Goal: Task Accomplishment & Management: Use online tool/utility

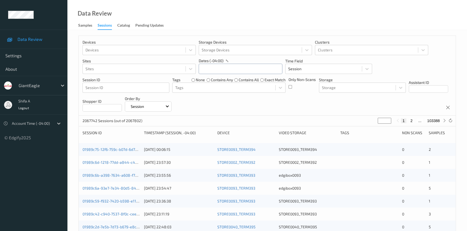
click at [256, 71] on input "text" at bounding box center [241, 69] width 84 height 10
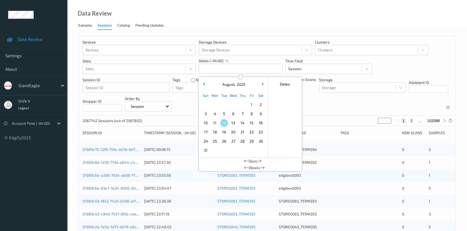
click at [260, 104] on span "2" at bounding box center [261, 105] width 8 height 8
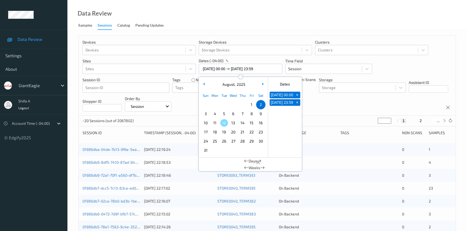
click at [374, 26] on div "Data Review Samples Sessions Catalog Pending Updates" at bounding box center [266, 15] width 399 height 30
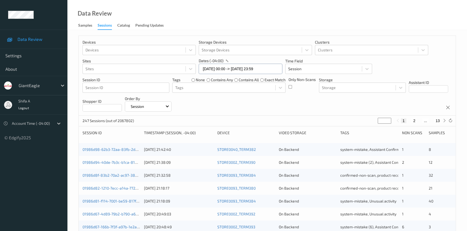
click at [269, 70] on input "[DATE] 00:00 -> [DATE] 23:59" at bounding box center [241, 69] width 84 height 10
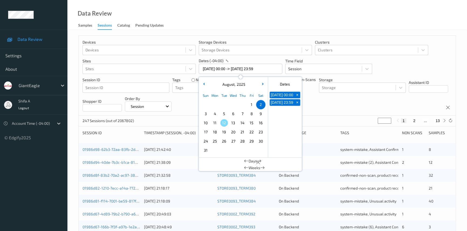
click at [260, 114] on span "9" at bounding box center [261, 114] width 8 height 8
type input "[DATE] 00:00 -> [DATE] 23:59"
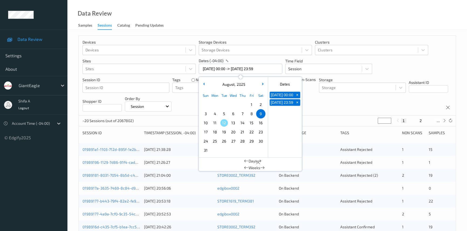
click at [332, 108] on div "Devices Devices Storage Devices Storage Devices Clusters Clusters Sites Sites d…" at bounding box center [267, 76] width 377 height 80
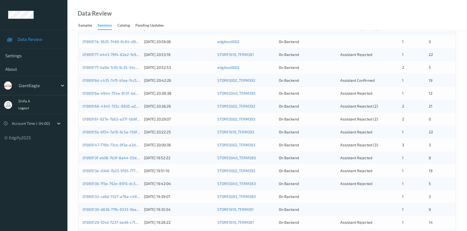
scroll to position [49, 0]
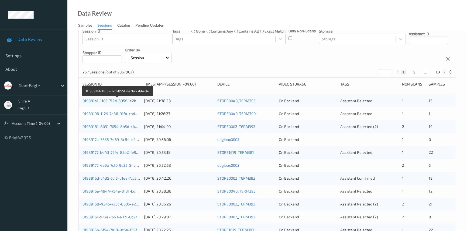
click at [109, 101] on link "019891a1-1103-712d-895f-1e2bc276be8e" at bounding box center [117, 101] width 71 height 5
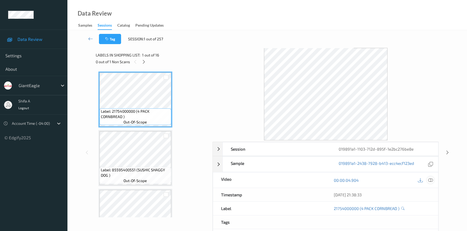
click at [430, 180] on icon at bounding box center [430, 180] width 5 height 5
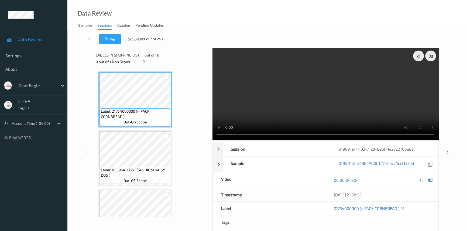
click at [435, 179] on div "00:00:04.904" at bounding box center [381, 180] width 113 height 15
click at [431, 179] on icon at bounding box center [430, 180] width 5 height 5
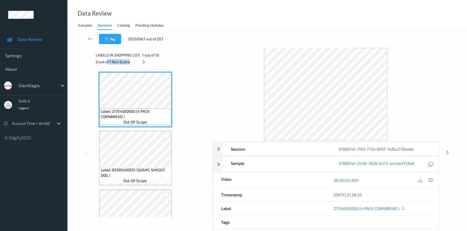
drag, startPoint x: 108, startPoint y: 63, endPoint x: 129, endPoint y: 63, distance: 21.8
click at [129, 63] on div "0 out of 1 Non Scans" at bounding box center [152, 61] width 113 height 7
click at [175, 60] on div "0 out of 1 Non Scans" at bounding box center [152, 61] width 113 height 7
click at [144, 62] on icon at bounding box center [143, 62] width 5 height 5
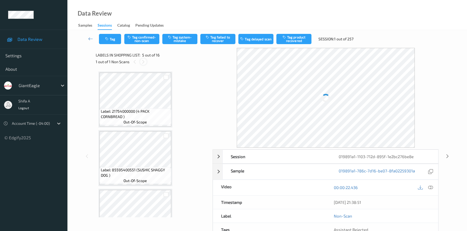
scroll to position [178, 0]
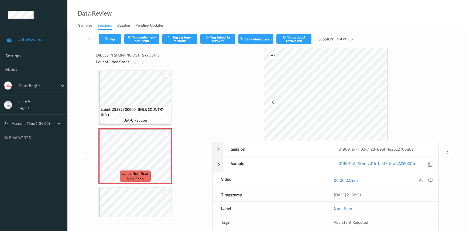
click at [378, 102] on icon at bounding box center [378, 101] width 5 height 5
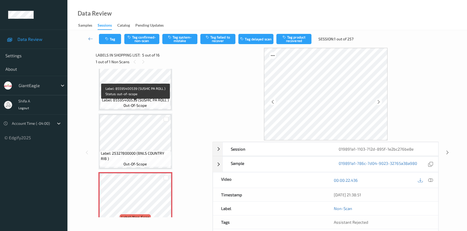
scroll to position [129, 0]
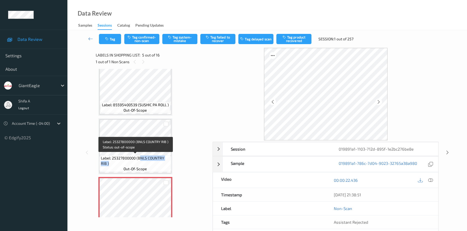
drag, startPoint x: 139, startPoint y: 158, endPoint x: 143, endPoint y: 162, distance: 5.9
click at [143, 162] on span "Label: 25327800000 (BNLS COUNTRY RIB )" at bounding box center [135, 161] width 69 height 11
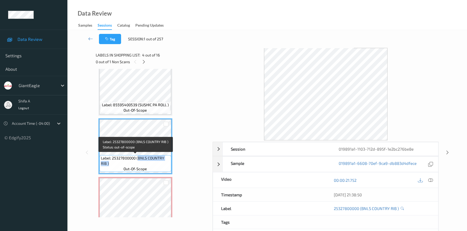
drag, startPoint x: 138, startPoint y: 157, endPoint x: 141, endPoint y: 163, distance: 6.4
click at [141, 163] on span "Label: 25327800000 (BNLS COUNTRY RIB )" at bounding box center [135, 161] width 69 height 11
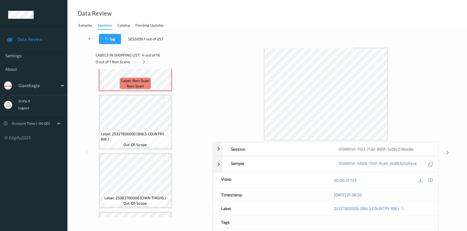
scroll to position [276, 0]
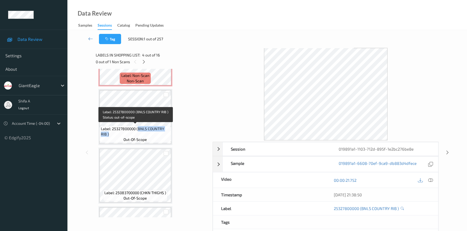
drag, startPoint x: 138, startPoint y: 128, endPoint x: 142, endPoint y: 133, distance: 6.5
click at [142, 133] on span "Label: 25327800000 (BNLS COUNTRY RIB )" at bounding box center [135, 131] width 69 height 11
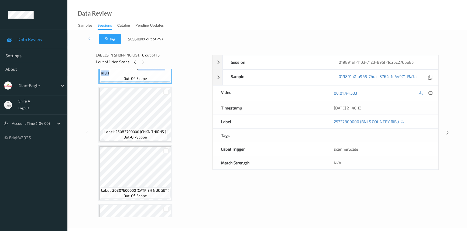
scroll to position [350, 0]
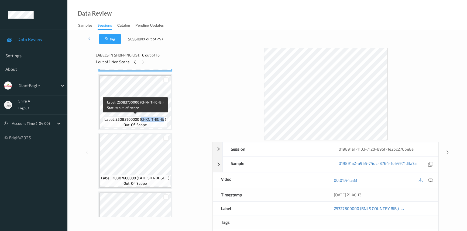
drag, startPoint x: 142, startPoint y: 119, endPoint x: 163, endPoint y: 118, distance: 21.3
click at [163, 118] on span "Label: 25083700000 (CHKN THIGHS )" at bounding box center [135, 119] width 62 height 5
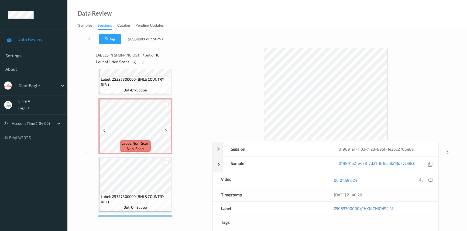
scroll to position [203, 0]
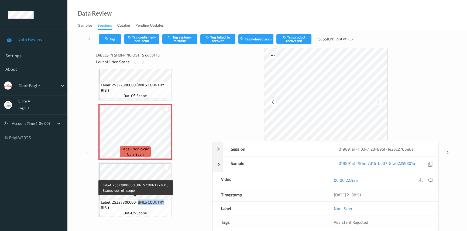
drag, startPoint x: 137, startPoint y: 202, endPoint x: 162, endPoint y: 203, distance: 24.3
click at [164, 203] on span "Label: 25327800000 (BNLS COUNTRY RIB )" at bounding box center [135, 205] width 69 height 11
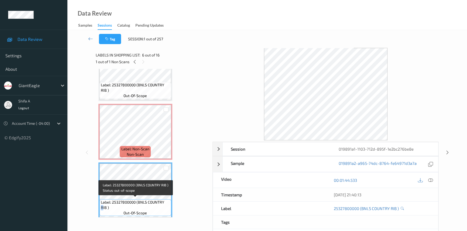
drag, startPoint x: 100, startPoint y: 207, endPoint x: 103, endPoint y: 207, distance: 3.2
click at [103, 207] on div "Label: 25327800000 (BNLS COUNTRY RIB ) out-of-scope" at bounding box center [135, 208] width 72 height 17
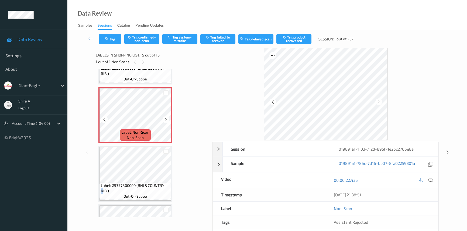
scroll to position [227, 0]
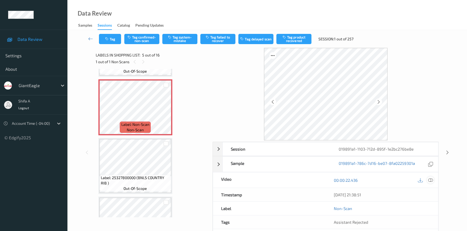
click at [431, 179] on icon at bounding box center [430, 180] width 5 height 5
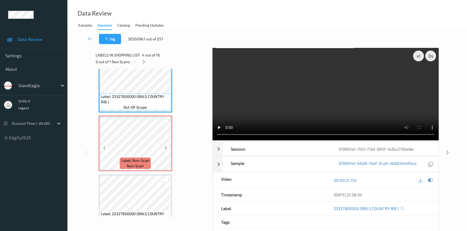
scroll to position [203, 0]
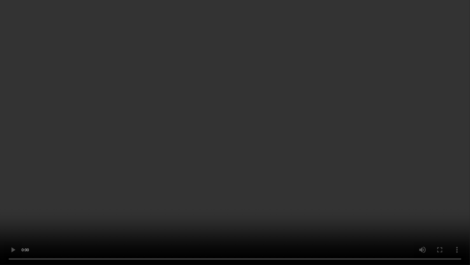
click at [305, 201] on video at bounding box center [235, 132] width 470 height 265
click at [228, 204] on video at bounding box center [235, 132] width 470 height 265
click at [343, 189] on video at bounding box center [235, 132] width 470 height 265
click at [254, 141] on video at bounding box center [235, 132] width 470 height 265
click at [266, 214] on video at bounding box center [235, 132] width 470 height 265
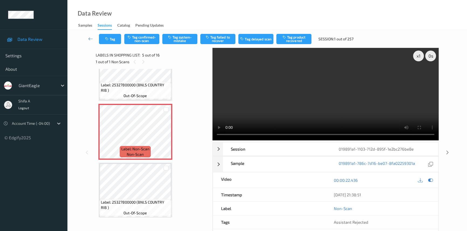
click at [340, 100] on video at bounding box center [325, 94] width 226 height 93
click at [166, 136] on icon at bounding box center [166, 136] width 5 height 5
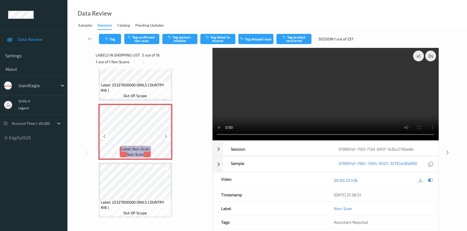
click at [166, 136] on icon at bounding box center [166, 136] width 5 height 5
click at [183, 39] on button "Tag system-mistake" at bounding box center [179, 39] width 35 height 10
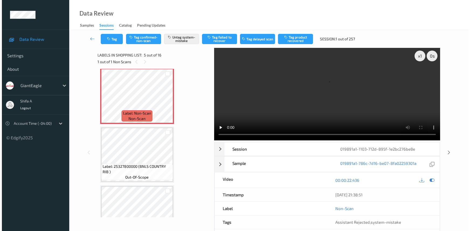
scroll to position [227, 0]
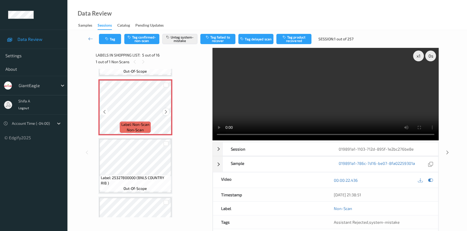
click at [165, 111] on icon at bounding box center [166, 112] width 5 height 5
click at [105, 37] on icon "button" at bounding box center [107, 39] width 5 height 4
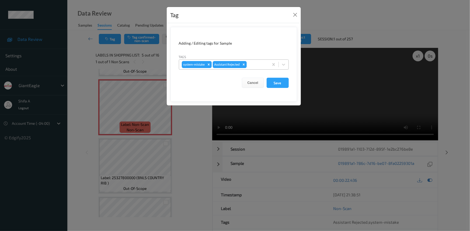
click at [262, 65] on div at bounding box center [257, 64] width 18 height 6
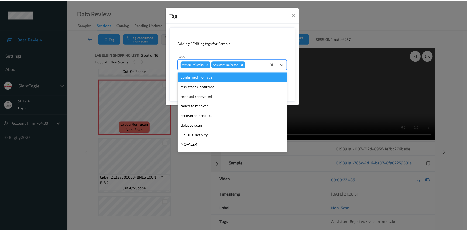
scroll to position [38, 0]
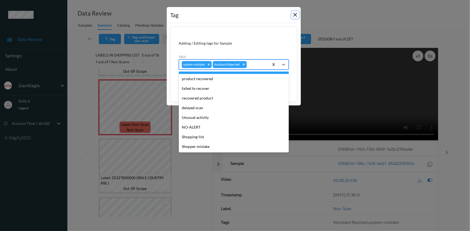
click at [296, 15] on button "Close" at bounding box center [296, 15] width 8 height 8
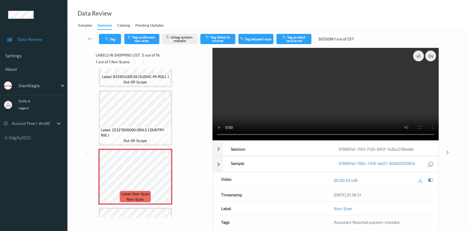
scroll to position [154, 0]
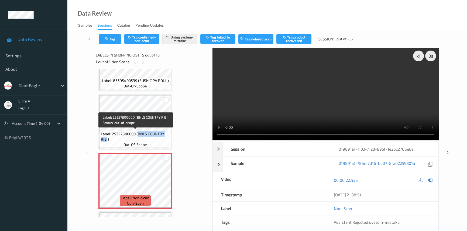
drag, startPoint x: 138, startPoint y: 133, endPoint x: 106, endPoint y: 140, distance: 32.8
click at [106, 140] on span "Label: 25327800000 (BNLS COUNTRY RIB )" at bounding box center [135, 136] width 69 height 11
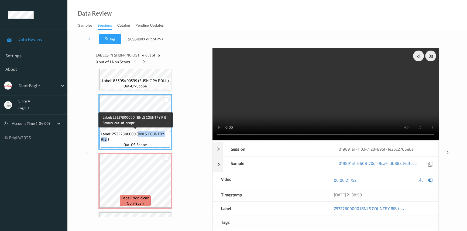
copy span "BNLS COUNTRY RIB"
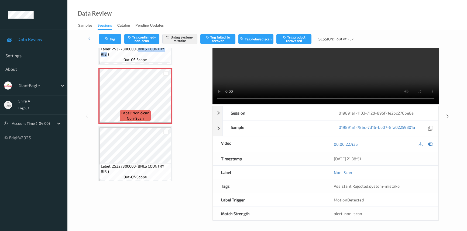
scroll to position [36, 0]
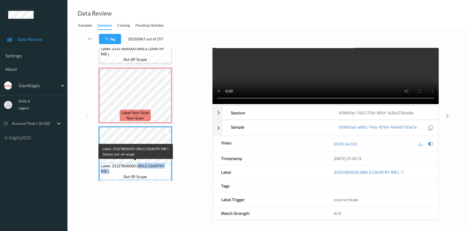
drag, startPoint x: 137, startPoint y: 165, endPoint x: 148, endPoint y: 170, distance: 12.1
click at [148, 170] on span "Label: 25327800000 (BNLS COUNTRY RIB )" at bounding box center [135, 169] width 69 height 11
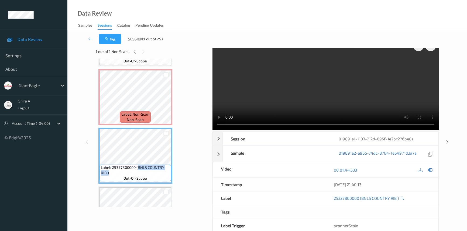
scroll to position [0, 0]
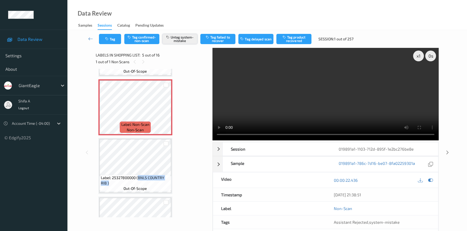
click at [178, 37] on button "Untag system-mistake" at bounding box center [179, 39] width 35 height 10
click at [91, 39] on icon at bounding box center [90, 38] width 5 height 5
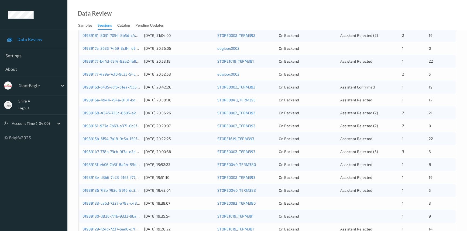
scroll to position [70, 0]
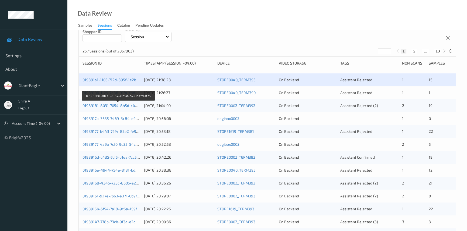
click at [110, 105] on link "01989181-8031-7054-8b5d-c421aefd0f75" at bounding box center [118, 105] width 72 height 5
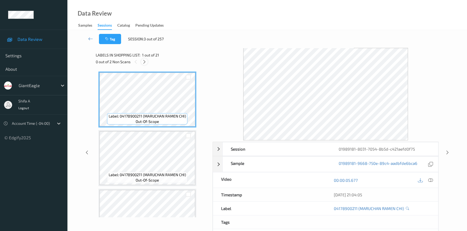
click at [141, 62] on div at bounding box center [144, 61] width 7 height 7
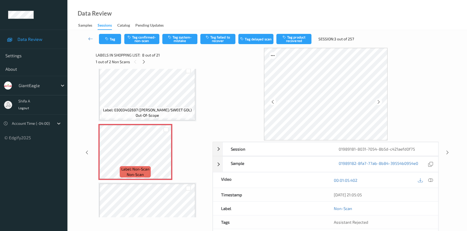
scroll to position [354, 0]
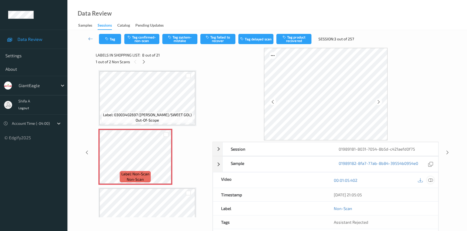
click at [428, 181] on icon at bounding box center [430, 180] width 5 height 5
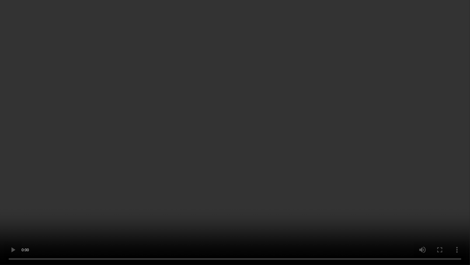
click at [191, 189] on video at bounding box center [235, 132] width 470 height 265
click at [227, 189] on video at bounding box center [235, 132] width 470 height 265
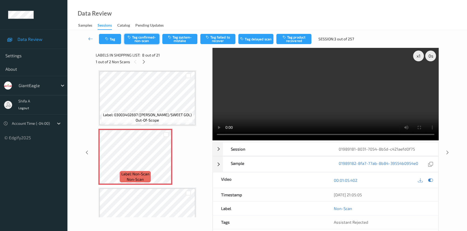
click at [146, 40] on button "Tag confirmed-non-scan" at bounding box center [141, 39] width 35 height 10
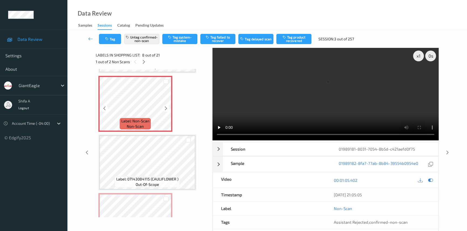
scroll to position [403, 0]
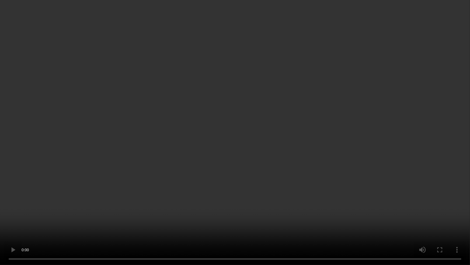
click at [301, 202] on video at bounding box center [235, 132] width 470 height 265
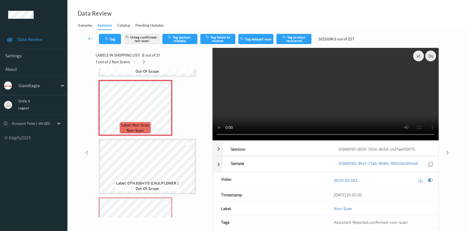
click at [379, 101] on video at bounding box center [325, 94] width 226 height 93
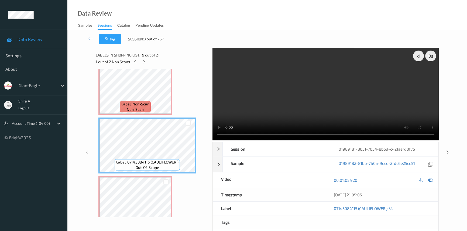
scroll to position [427, 0]
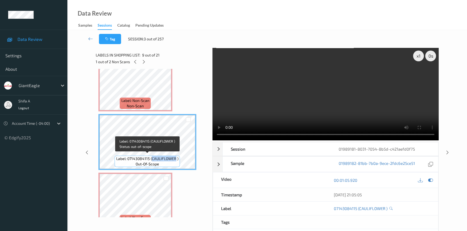
drag, startPoint x: 151, startPoint y: 158, endPoint x: 175, endPoint y: 156, distance: 23.6
click at [175, 156] on span "Label: 07143084115 (CAULIFLOWER )" at bounding box center [147, 158] width 62 height 5
copy span "CAULIFLOWER"
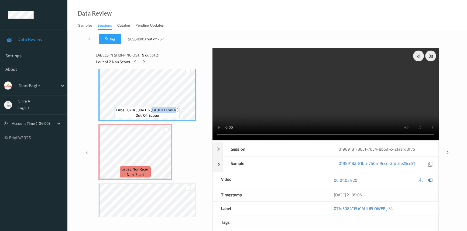
scroll to position [476, 0]
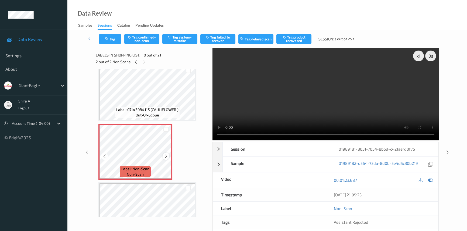
click at [165, 155] on icon at bounding box center [166, 156] width 5 height 5
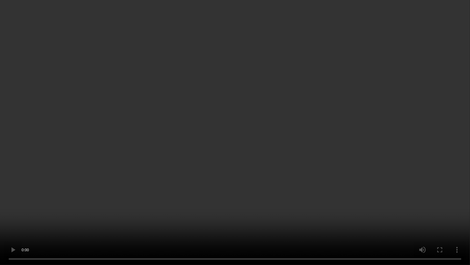
click at [308, 178] on video at bounding box center [235, 132] width 470 height 265
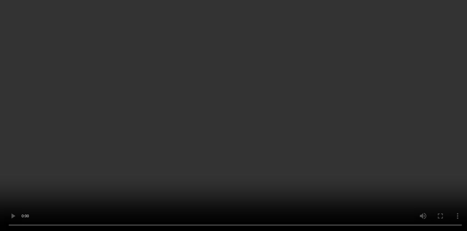
scroll to position [427, 0]
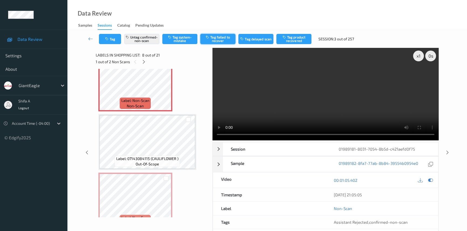
click at [222, 41] on button "Tag failed to recover" at bounding box center [217, 39] width 35 height 10
click at [215, 40] on button "Untag failed to recover" at bounding box center [217, 39] width 35 height 10
click at [144, 36] on button "Untag confirmed-non-scan" at bounding box center [141, 39] width 35 height 10
click at [92, 39] on icon at bounding box center [90, 38] width 5 height 5
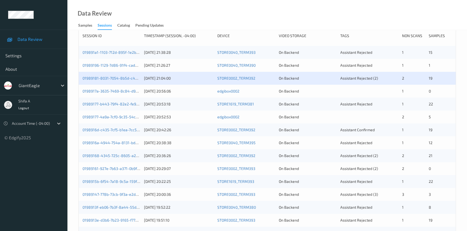
scroll to position [98, 0]
click at [116, 105] on link "01989177-b443-79f4-82e2-fe95f4cf5920" at bounding box center [117, 103] width 71 height 5
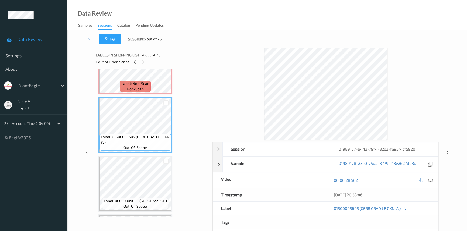
scroll to position [122, 0]
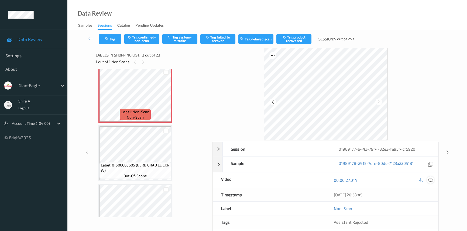
click at [430, 181] on icon at bounding box center [430, 180] width 5 height 5
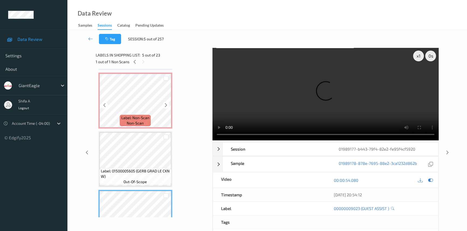
scroll to position [98, 0]
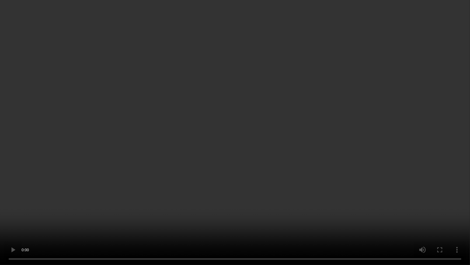
click at [356, 144] on video at bounding box center [235, 132] width 470 height 265
click at [330, 192] on video at bounding box center [235, 132] width 470 height 265
drag, startPoint x: 346, startPoint y: 183, endPoint x: 353, endPoint y: 166, distance: 18.7
click at [346, 184] on video at bounding box center [235, 132] width 470 height 265
click at [346, 207] on video at bounding box center [235, 132] width 470 height 265
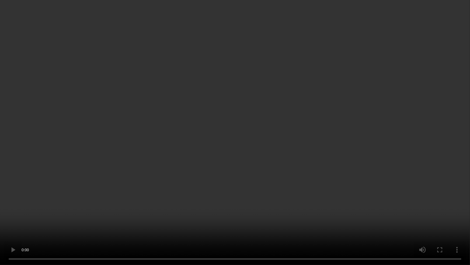
click at [278, 161] on video at bounding box center [235, 132] width 470 height 265
click at [310, 132] on video at bounding box center [235, 132] width 470 height 265
click at [291, 151] on video at bounding box center [235, 132] width 470 height 265
click at [293, 147] on video at bounding box center [235, 132] width 470 height 265
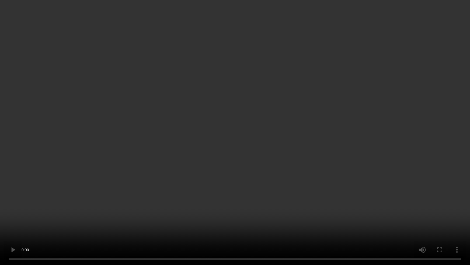
click at [283, 151] on video at bounding box center [235, 132] width 470 height 265
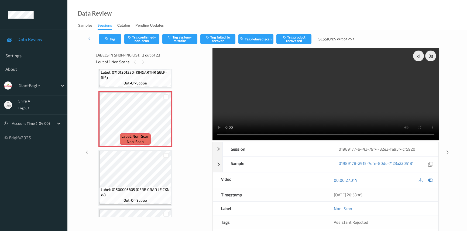
click at [346, 63] on video at bounding box center [325, 94] width 226 height 93
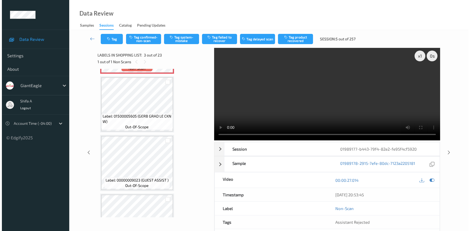
scroll to position [122, 0]
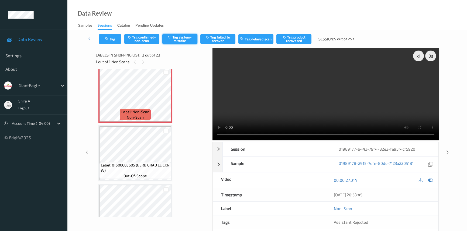
click at [176, 40] on button "Tag system-mistake" at bounding box center [179, 39] width 35 height 10
click at [113, 41] on button "Tag" at bounding box center [110, 39] width 22 height 10
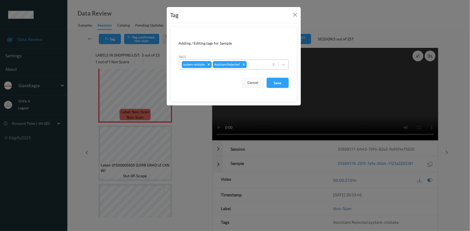
click at [259, 64] on div at bounding box center [257, 64] width 18 height 6
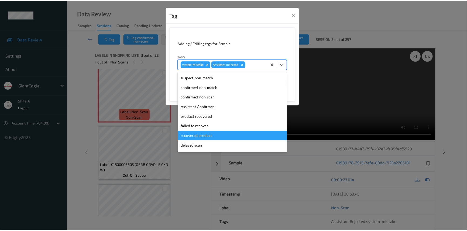
scroll to position [38, 0]
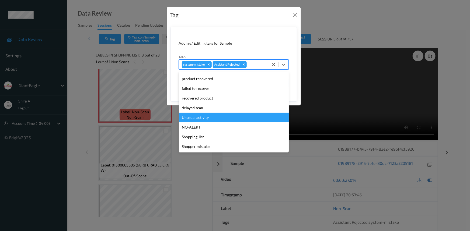
click at [210, 117] on div "Unusual activity" at bounding box center [234, 118] width 110 height 10
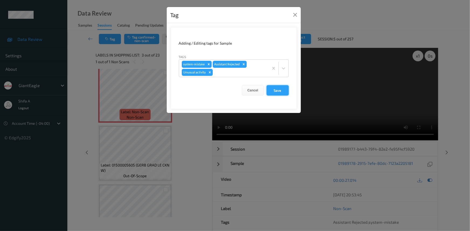
click at [278, 92] on button "Save" at bounding box center [278, 90] width 22 height 10
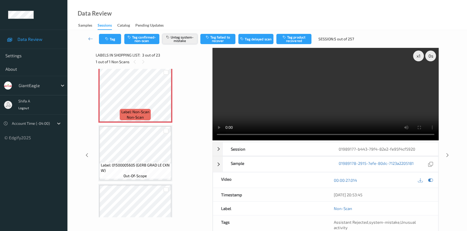
click at [176, 41] on button "Untag system-mistake" at bounding box center [179, 39] width 35 height 10
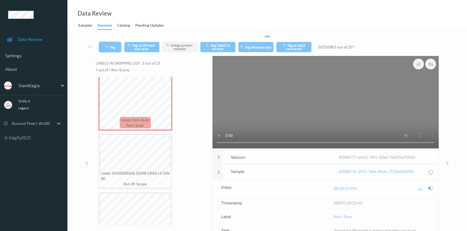
click at [108, 44] on button "Tag" at bounding box center [110, 47] width 22 height 10
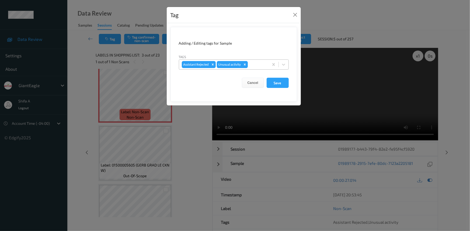
click at [246, 66] on icon "Remove Unusual activity" at bounding box center [245, 65] width 4 height 4
click at [278, 81] on button "Save" at bounding box center [278, 83] width 22 height 10
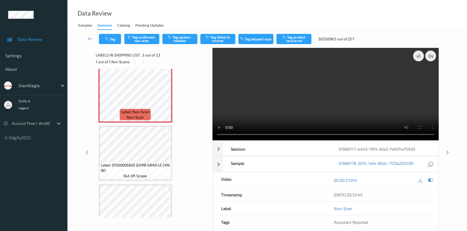
click at [91, 38] on icon at bounding box center [90, 38] width 5 height 5
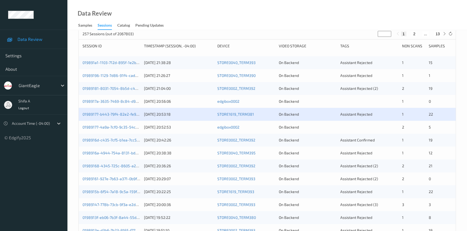
scroll to position [98, 0]
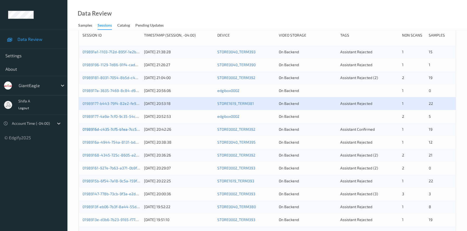
click at [128, 131] on link "0198916d-c435-7cf5-b1ea-7cc5a252b6ef" at bounding box center [117, 129] width 71 height 5
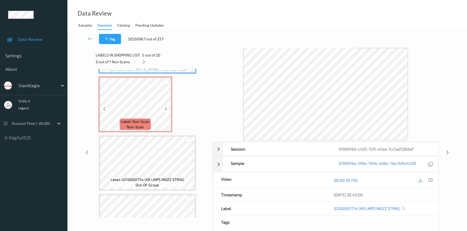
scroll to position [318, 0]
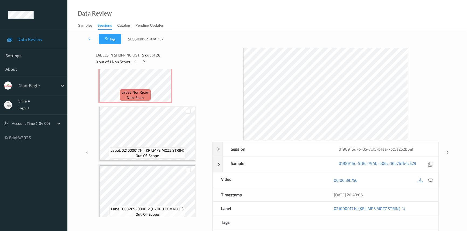
click at [93, 39] on link at bounding box center [90, 39] width 17 height 10
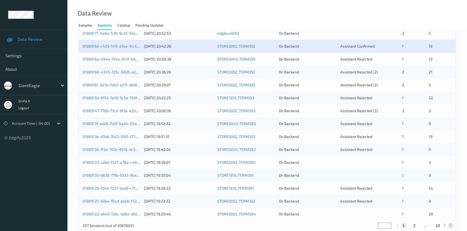
scroll to position [192, 0]
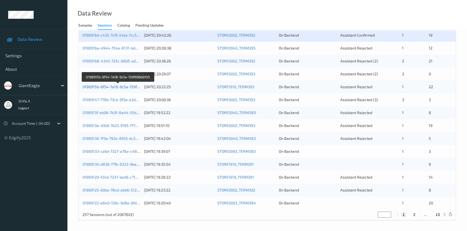
click at [117, 88] on link "0198915b-6f54-7a18-9c5a-159f696b6100" at bounding box center [117, 87] width 71 height 5
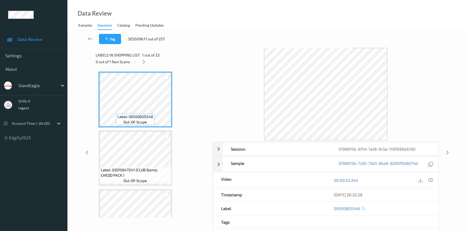
click at [91, 40] on icon at bounding box center [90, 38] width 5 height 5
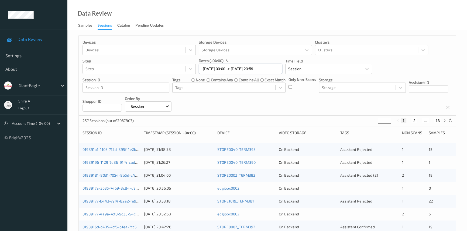
click at [243, 70] on input "[DATE] 00:00 -> [DATE] 23:59" at bounding box center [241, 69] width 84 height 10
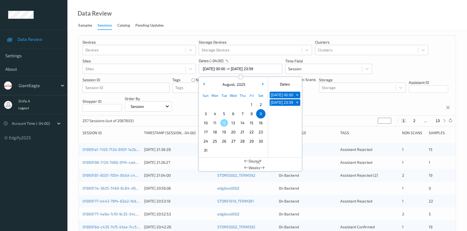
click at [245, 113] on span "7" at bounding box center [242, 114] width 8 height 8
type input "[DATE] 00:00 -> [DATE] 23:59"
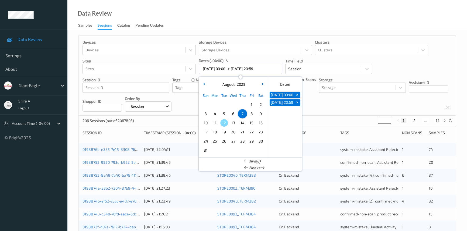
click at [278, 27] on div "Data Review Samples Sessions Catalog Pending Updates" at bounding box center [266, 15] width 399 height 30
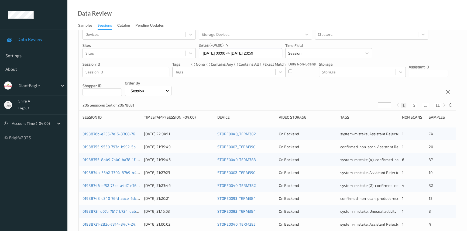
scroll to position [24, 0]
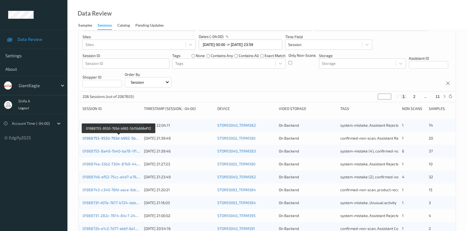
click at [110, 138] on link "01988755-9550-793d-b992-5b15b696df12" at bounding box center [118, 138] width 73 height 5
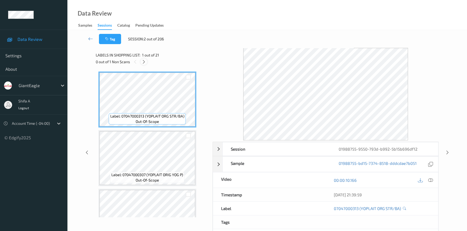
click at [145, 62] on icon at bounding box center [143, 62] width 5 height 5
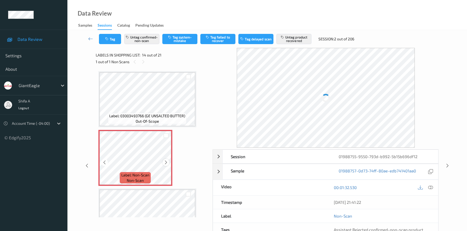
scroll to position [730, 0]
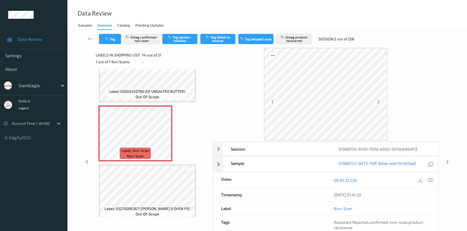
click at [431, 180] on icon at bounding box center [430, 180] width 5 height 5
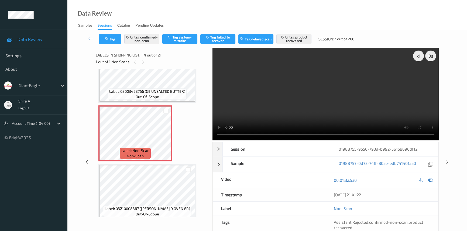
click at [335, 95] on video at bounding box center [325, 94] width 226 height 93
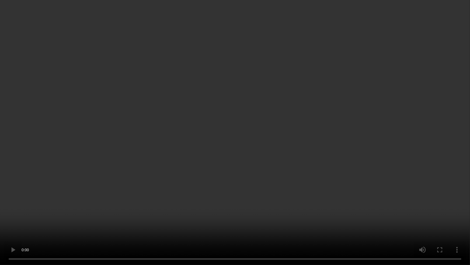
click at [286, 188] on video at bounding box center [235, 132] width 470 height 265
click at [132, 205] on video at bounding box center [235, 132] width 470 height 265
click at [215, 146] on video at bounding box center [235, 132] width 470 height 265
click at [269, 205] on video at bounding box center [235, 132] width 470 height 265
click at [229, 175] on video at bounding box center [235, 132] width 470 height 265
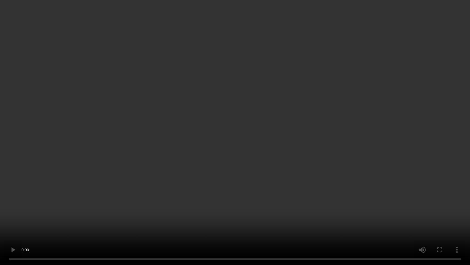
click at [193, 172] on video at bounding box center [235, 132] width 470 height 265
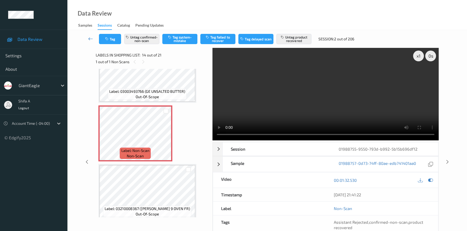
click at [89, 40] on icon at bounding box center [90, 38] width 5 height 5
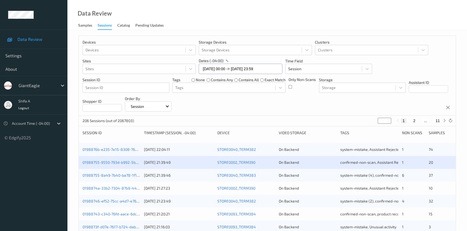
click at [270, 68] on input "[DATE] 00:00 -> [DATE] 23:59" at bounding box center [241, 69] width 84 height 10
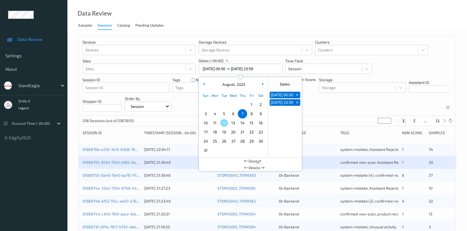
click at [261, 113] on span "9" at bounding box center [261, 114] width 8 height 8
type input "[DATE] 00:00 -> [DATE] 23:59"
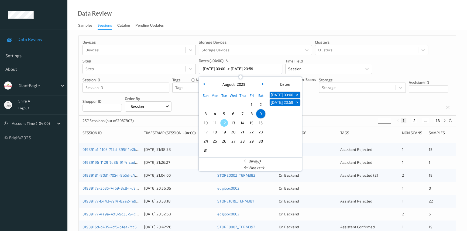
click at [288, 21] on div "Data Review Samples Sessions Catalog Pending Updates" at bounding box center [266, 15] width 399 height 30
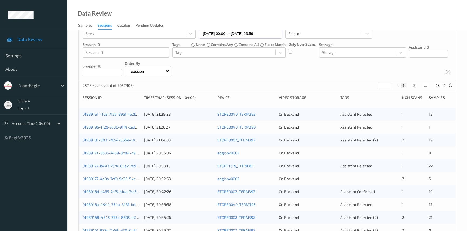
scroll to position [73, 0]
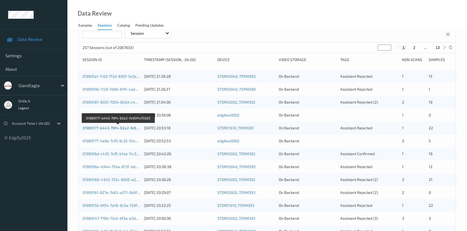
click at [118, 129] on link "01989177-b443-79f4-82e2-fe95f4cf5920" at bounding box center [117, 128] width 71 height 5
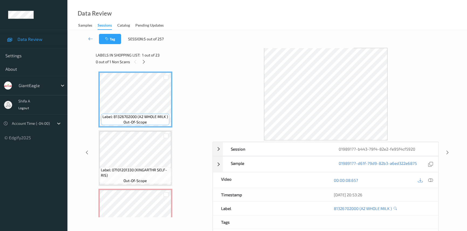
drag, startPoint x: 143, startPoint y: 63, endPoint x: 147, endPoint y: 62, distance: 3.5
click at [145, 63] on icon at bounding box center [143, 62] width 5 height 5
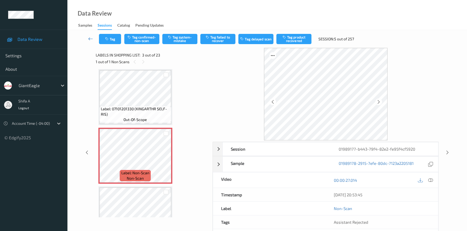
click at [93, 39] on link at bounding box center [90, 39] width 17 height 10
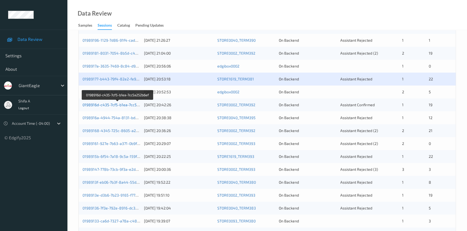
click at [123, 104] on link "0198916d-c435-7cf5-b1ea-7cc5a252b6ef" at bounding box center [117, 105] width 71 height 5
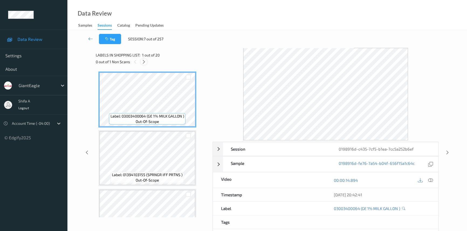
click at [145, 62] on icon at bounding box center [143, 62] width 5 height 5
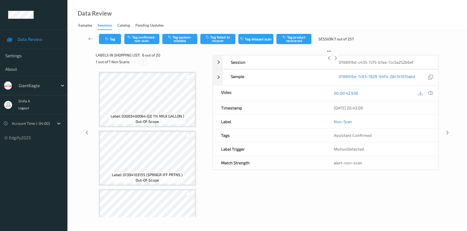
scroll to position [237, 0]
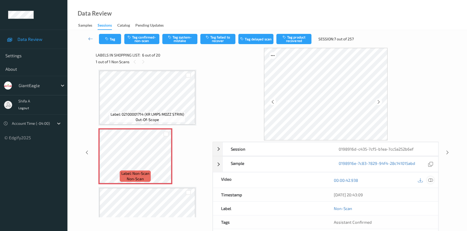
click at [432, 181] on icon at bounding box center [430, 180] width 5 height 5
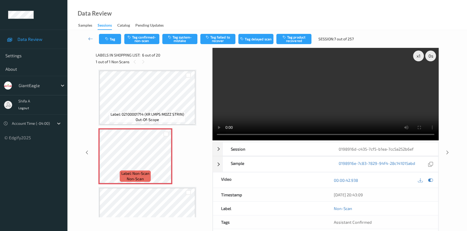
click at [344, 116] on video at bounding box center [325, 94] width 226 height 93
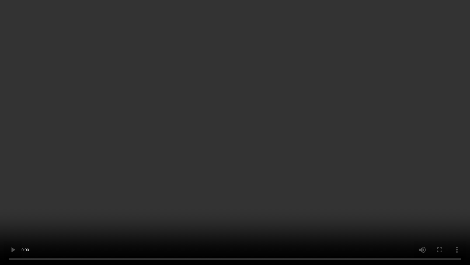
click at [202, 133] on video at bounding box center [235, 132] width 470 height 265
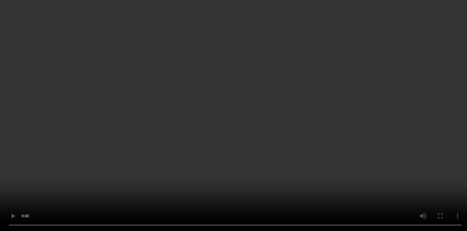
scroll to position [212, 0]
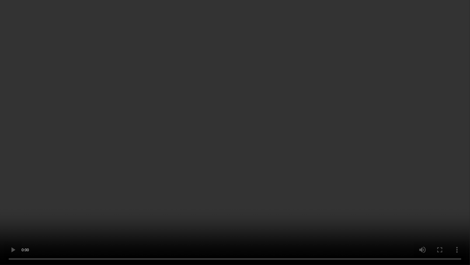
click at [284, 208] on video at bounding box center [235, 132] width 470 height 265
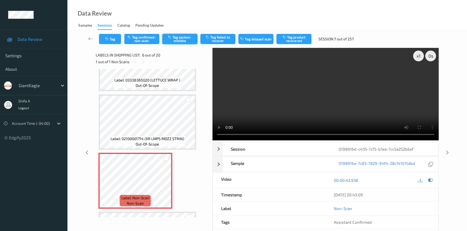
click at [185, 39] on button "Tag system-mistake" at bounding box center [179, 39] width 35 height 10
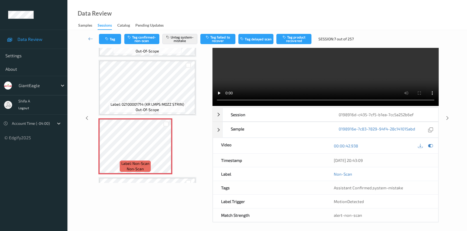
scroll to position [36, 0]
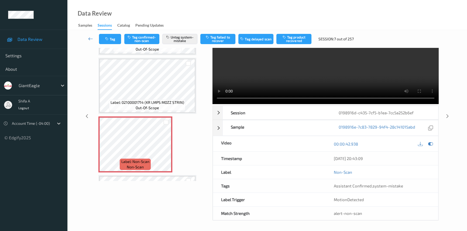
click at [91, 39] on icon at bounding box center [90, 38] width 5 height 5
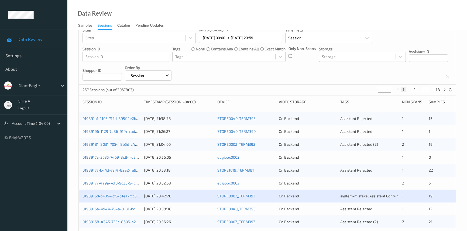
scroll to position [98, 0]
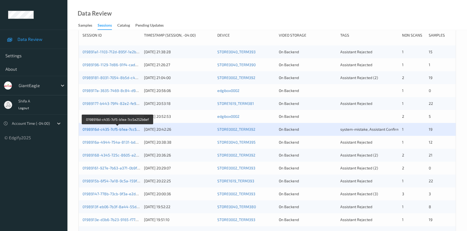
click at [122, 128] on link "0198916d-c435-7cf5-b1ea-7cc5a252b6ef" at bounding box center [117, 129] width 71 height 5
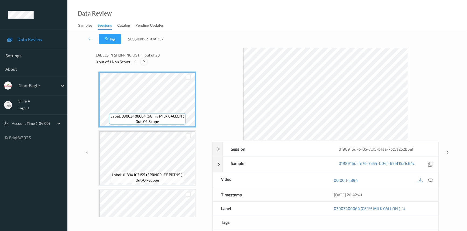
click at [142, 61] on icon at bounding box center [143, 62] width 5 height 5
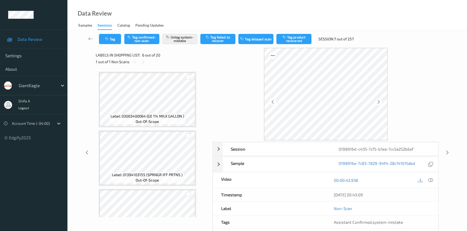
scroll to position [237, 0]
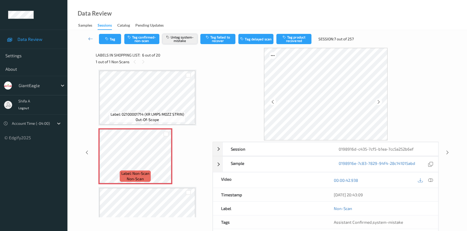
click at [187, 39] on button "Untag system-mistake" at bounding box center [179, 39] width 35 height 10
click at [89, 37] on icon at bounding box center [90, 38] width 5 height 5
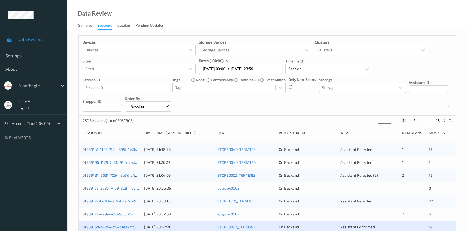
click at [22, 85] on div at bounding box center [37, 85] width 36 height 6
click at [25, 156] on ul "Data Review Settings About GiantEagle Shifa A Logout Account Time (-04:00) © Ed…" at bounding box center [33, 115] width 67 height 231
click at [105, 26] on div "Sessions" at bounding box center [105, 26] width 14 height 7
click at [56, 124] on icon at bounding box center [58, 123] width 5 height 5
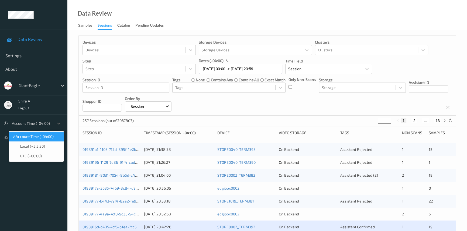
click at [51, 138] on span "Account Time (-04:00)" at bounding box center [35, 136] width 38 height 5
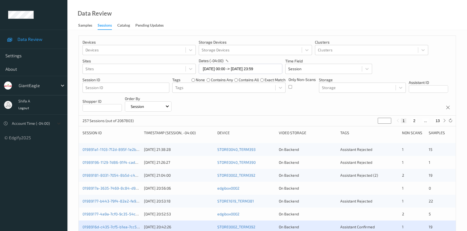
click at [57, 124] on icon at bounding box center [58, 123] width 5 height 5
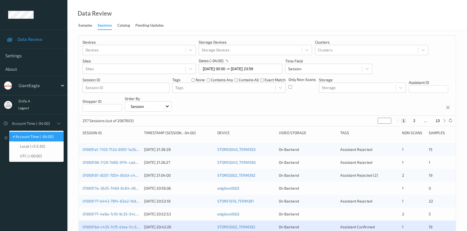
click at [54, 136] on span "Account Time (-04:00)" at bounding box center [35, 136] width 38 height 5
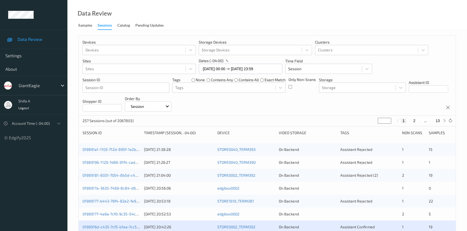
click at [51, 122] on div at bounding box center [31, 123] width 39 height 6
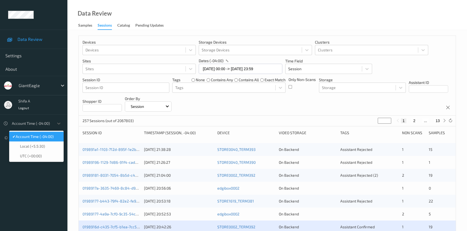
click at [52, 137] on span "Account Time (-04:00)" at bounding box center [35, 136] width 38 height 5
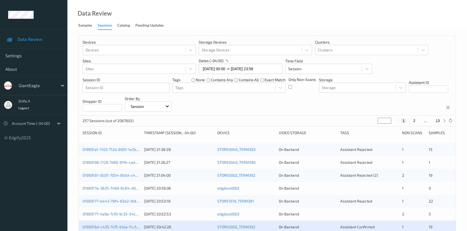
click at [46, 164] on ul "Data Review Settings About GiantEagle Shifa A Logout Account Time (-04:00) © Ed…" at bounding box center [33, 115] width 67 height 231
click at [102, 27] on div "Sessions" at bounding box center [105, 26] width 14 height 7
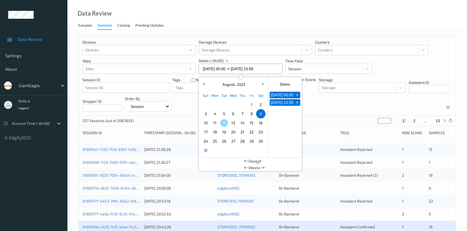
click at [273, 69] on input "[DATE] 00:00 -> [DATE] 23:59" at bounding box center [241, 69] width 84 height 10
click at [277, 19] on div "Data Review Samples Sessions Catalog Pending Updates" at bounding box center [266, 15] width 399 height 30
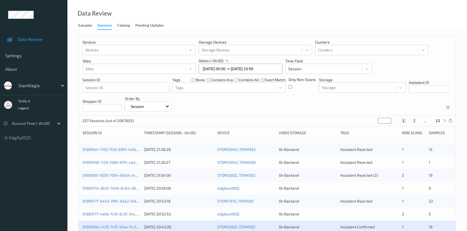
click at [263, 70] on input "[DATE] 00:00 -> [DATE] 23:59" at bounding box center [241, 69] width 84 height 10
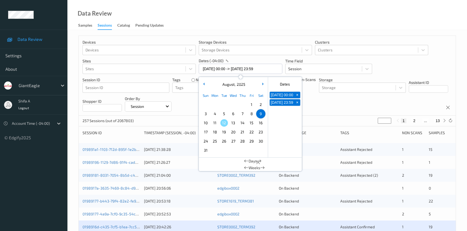
click at [250, 114] on span "8" at bounding box center [252, 114] width 8 height 8
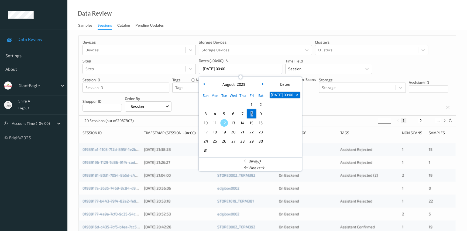
click at [250, 114] on span "8" at bounding box center [252, 114] width 8 height 8
type input "[DATE] 00:00 -> [DATE] 23:59"
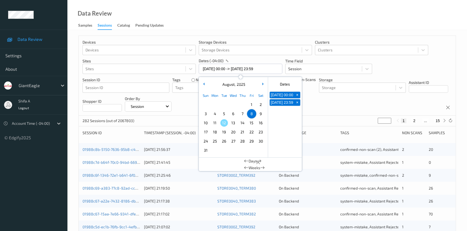
click at [280, 24] on div "Data Review Samples Sessions Catalog Pending Updates" at bounding box center [266, 15] width 399 height 30
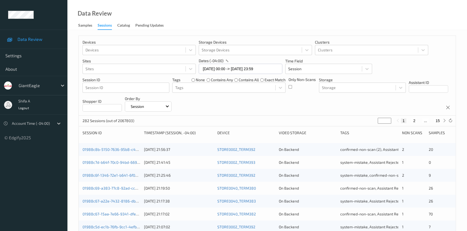
click at [438, 120] on button "15" at bounding box center [438, 121] width 8 height 5
type input "**"
click at [427, 122] on button "14" at bounding box center [426, 121] width 8 height 5
type input "**"
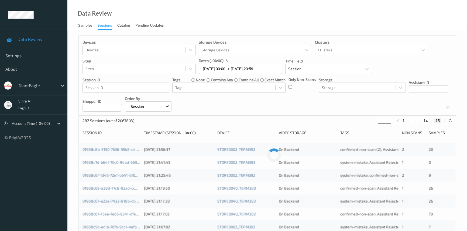
type input "**"
click at [419, 121] on button "13" at bounding box center [419, 121] width 8 height 5
type input "**"
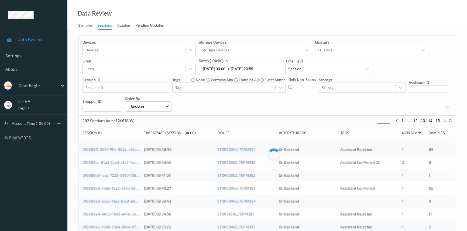
click at [415, 121] on button "12" at bounding box center [415, 121] width 8 height 5
type input "**"
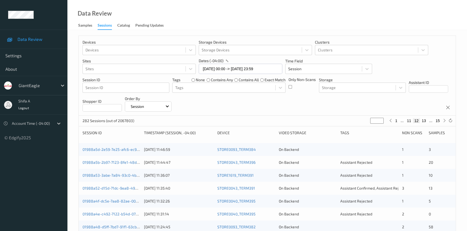
click at [261, 1] on div "Data Review Samples Sessions Catalog Pending Updates" at bounding box center [266, 15] width 399 height 30
drag, startPoint x: 401, startPoint y: 132, endPoint x: 424, endPoint y: 131, distance: 22.7
click at [424, 131] on div "Session ID Timestamp (Session, -04:00) Device Video Storage Tags Non Scans Samp…" at bounding box center [266, 134] width 369 height 9
click at [434, 147] on div "3" at bounding box center [439, 149] width 23 height 5
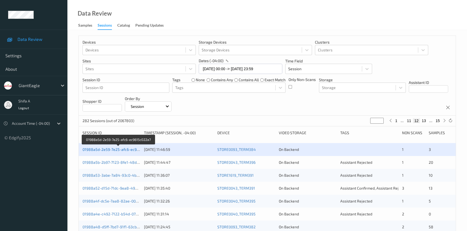
click at [130, 150] on link "01988a5d-2e59-7e25-afc6-ec9615c022a7" at bounding box center [118, 149] width 72 height 5
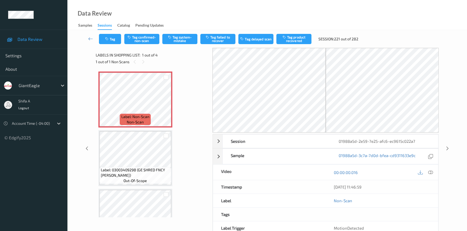
click at [190, 14] on div "Data Review Samples Sessions Catalog Pending Updates" at bounding box center [266, 15] width 399 height 30
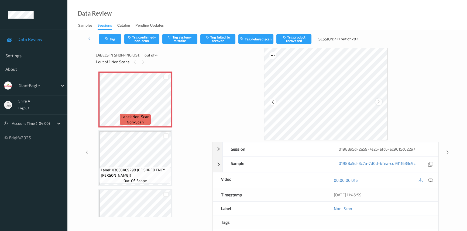
click at [379, 102] on icon at bounding box center [378, 101] width 5 height 5
click at [432, 181] on icon at bounding box center [430, 180] width 5 height 5
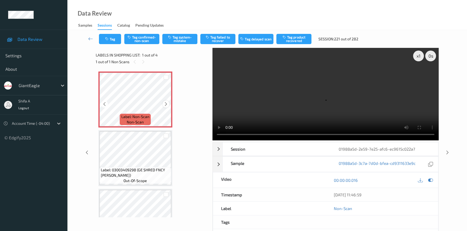
click at [164, 105] on icon at bounding box center [166, 104] width 5 height 5
click at [163, 104] on div at bounding box center [165, 104] width 7 height 7
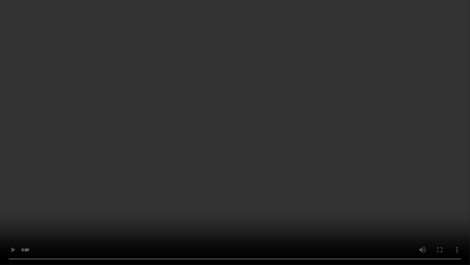
click at [240, 167] on video at bounding box center [235, 132] width 470 height 265
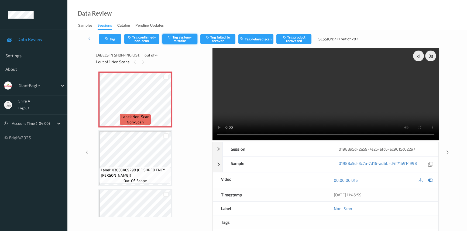
click at [181, 39] on button "Tag system-mistake" at bounding box center [179, 39] width 35 height 10
click at [340, 94] on video at bounding box center [325, 94] width 226 height 93
click at [90, 40] on icon at bounding box center [90, 38] width 5 height 5
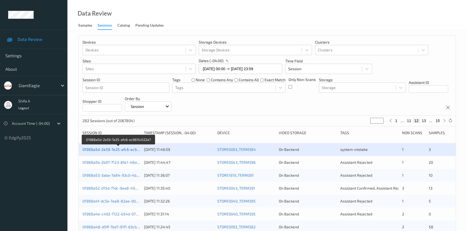
click at [119, 149] on link "01988a5d-2e59-7e25-afc6-ec9615c022a7" at bounding box center [118, 149] width 72 height 5
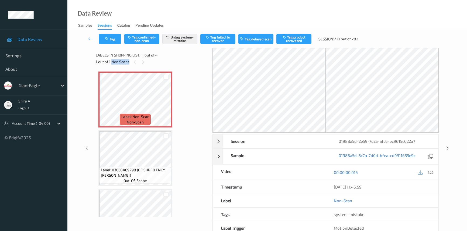
drag, startPoint x: 111, startPoint y: 62, endPoint x: 129, endPoint y: 62, distance: 18.3
click at [129, 62] on div "1 out of 1 Non Scans" at bounding box center [152, 61] width 113 height 7
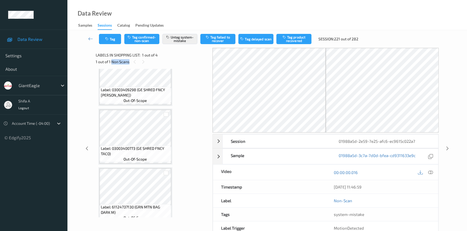
scroll to position [88, 0]
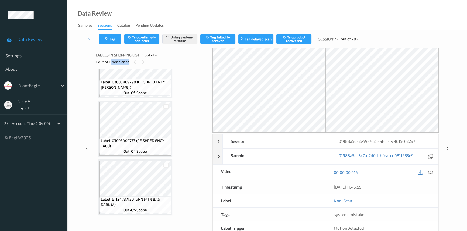
click at [92, 40] on icon at bounding box center [90, 38] width 5 height 5
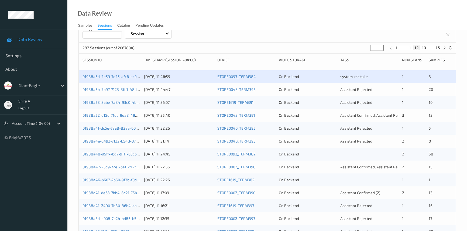
scroll to position [73, 0]
click at [128, 113] on link "01988a52-d15d-71dc-9ea8-49de686b57e9" at bounding box center [119, 115] width 74 height 5
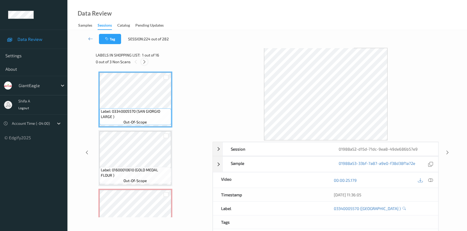
click at [145, 64] on icon at bounding box center [144, 62] width 5 height 5
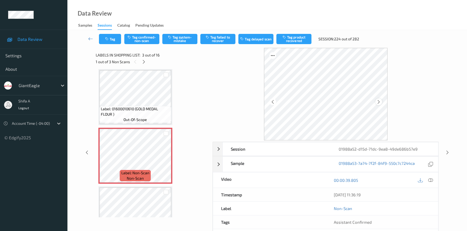
click at [378, 102] on icon at bounding box center [378, 101] width 5 height 5
click at [379, 102] on icon at bounding box center [378, 101] width 5 height 5
click at [379, 101] on icon at bounding box center [378, 101] width 5 height 5
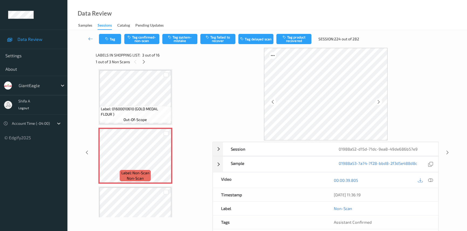
click at [379, 101] on icon at bounding box center [378, 101] width 5 height 5
click at [186, 39] on button "Tag system-mistake" at bounding box center [179, 39] width 35 height 10
click at [146, 63] on div at bounding box center [143, 61] width 7 height 7
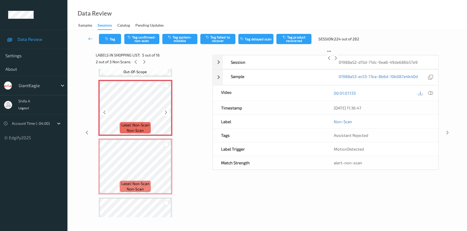
scroll to position [227, 0]
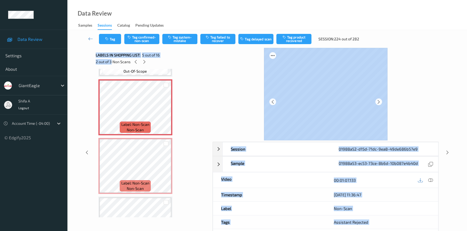
drag, startPoint x: 93, startPoint y: 63, endPoint x: 111, endPoint y: 61, distance: 18.2
click at [111, 61] on div "Session 01988a52-d15d-71dc-9ea8-49de686b57e9 Session ID 01988a52-d15d-71dc-9ea8…" at bounding box center [266, 152] width 377 height 209
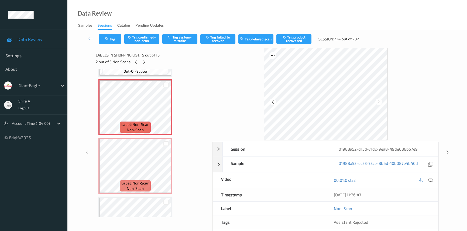
click at [377, 103] on icon at bounding box center [378, 101] width 5 height 5
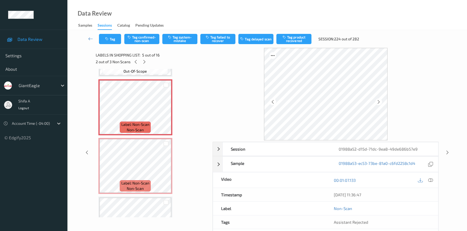
click at [377, 103] on icon at bounding box center [378, 101] width 5 height 5
click at [183, 42] on button "Tag system-mistake" at bounding box center [179, 39] width 35 height 10
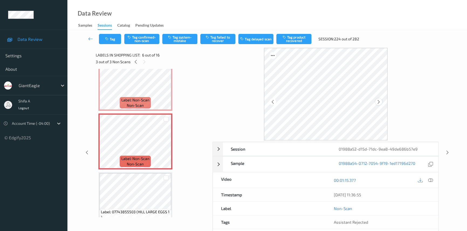
click at [380, 101] on icon at bounding box center [378, 101] width 5 height 5
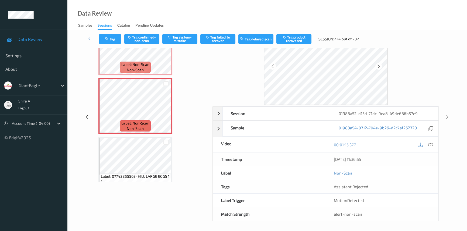
scroll to position [36, 0]
click at [148, 38] on button "Tag confirmed-non-scan" at bounding box center [141, 39] width 35 height 10
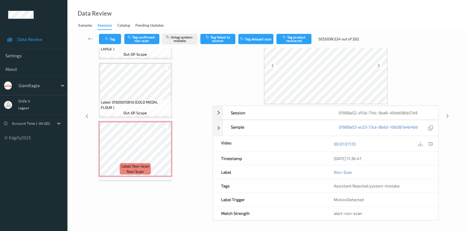
scroll to position [73, 0]
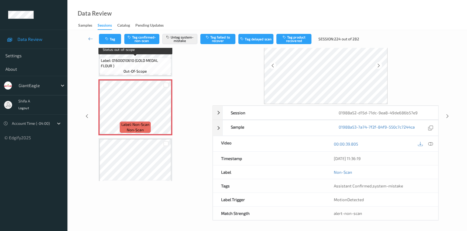
click at [191, 32] on div "Tag Tag confirmed-non-scan Untag system-mistake Tag failed to recover Tag delay…" at bounding box center [266, 39] width 377 height 18
click at [189, 33] on div "Tag Tag confirmed-non-scan Untag system-mistake Tag failed to recover Tag delay…" at bounding box center [266, 39] width 377 height 18
click at [189, 41] on button "Untag system-mistake" at bounding box center [179, 39] width 35 height 10
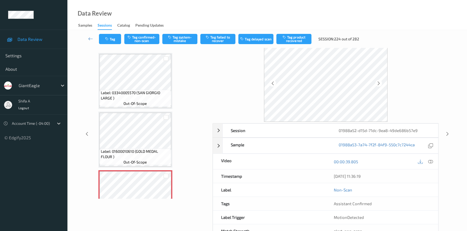
scroll to position [0, 0]
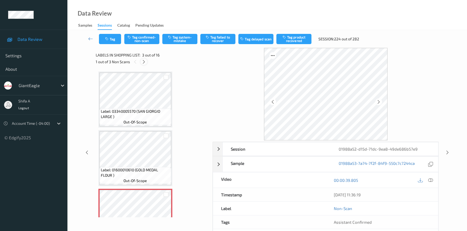
click at [144, 63] on icon at bounding box center [143, 62] width 5 height 5
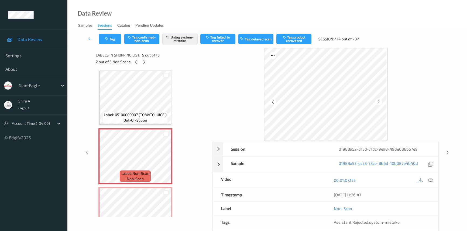
click at [181, 40] on button "Untag system-mistake" at bounding box center [179, 39] width 35 height 10
click at [144, 62] on icon at bounding box center [144, 62] width 5 height 5
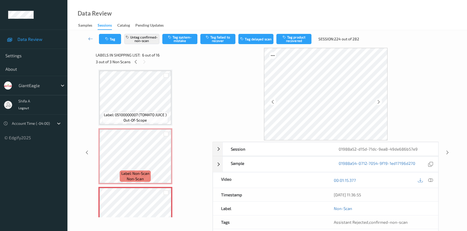
scroll to position [237, 0]
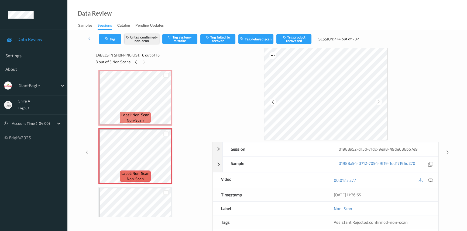
click at [147, 41] on button "Untag confirmed-non-scan" at bounding box center [141, 39] width 35 height 10
click at [91, 39] on icon at bounding box center [90, 38] width 5 height 5
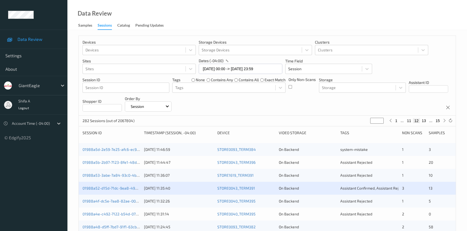
click at [362, 22] on div "Data Review Samples Sessions Catalog Pending Updates" at bounding box center [266, 15] width 399 height 30
click at [126, 151] on link "01988a5d-2e59-7e25-afc6-ec9615c022a7" at bounding box center [118, 149] width 72 height 5
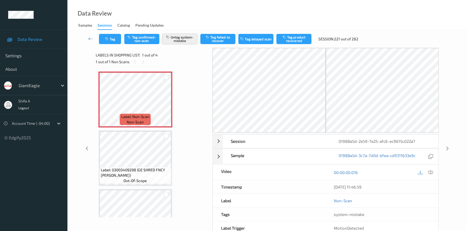
click at [176, 41] on button "Untag system-mistake" at bounding box center [179, 39] width 35 height 10
click at [92, 40] on icon at bounding box center [90, 38] width 5 height 5
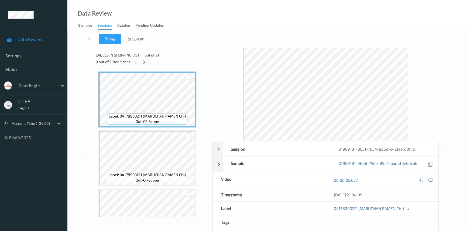
click at [146, 64] on div at bounding box center [144, 61] width 7 height 7
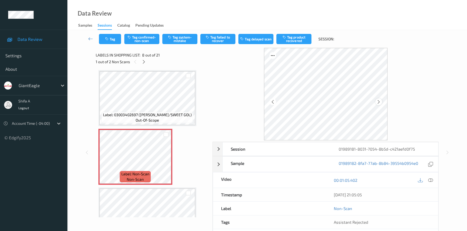
click at [378, 103] on icon at bounding box center [378, 101] width 5 height 5
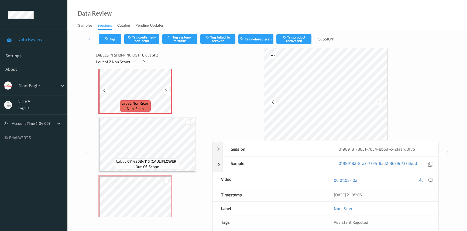
scroll to position [427, 0]
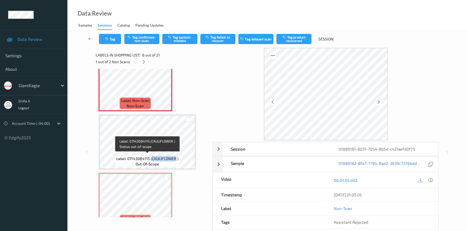
drag, startPoint x: 151, startPoint y: 157, endPoint x: 175, endPoint y: 158, distance: 24.3
click at [175, 158] on span "Label: 07143084115 (CAULIFLOWER )" at bounding box center [147, 158] width 62 height 5
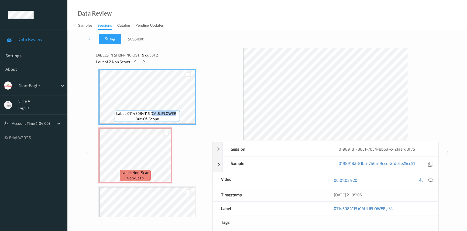
scroll to position [501, 0]
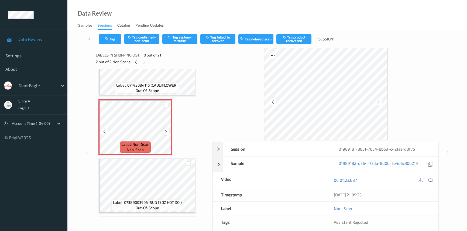
click at [165, 131] on icon at bounding box center [166, 132] width 5 height 5
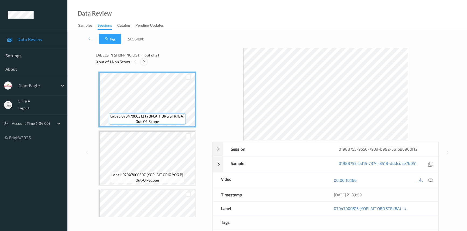
click at [144, 61] on icon at bounding box center [143, 62] width 5 height 5
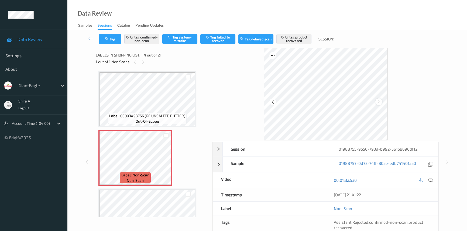
click at [377, 102] on icon at bounding box center [378, 101] width 5 height 5
click at [377, 101] on icon at bounding box center [378, 101] width 5 height 5
click at [164, 160] on icon at bounding box center [166, 162] width 5 height 5
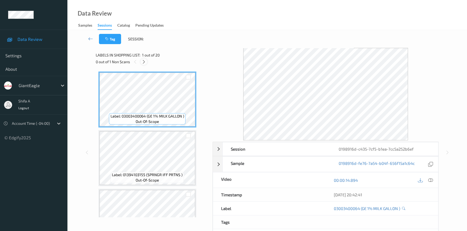
click at [144, 62] on icon at bounding box center [143, 62] width 5 height 5
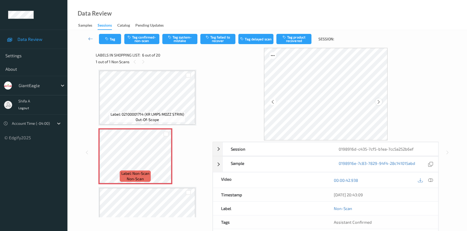
click at [379, 100] on icon at bounding box center [378, 101] width 5 height 5
click at [378, 103] on icon at bounding box center [378, 101] width 5 height 5
